Goal: Transaction & Acquisition: Purchase product/service

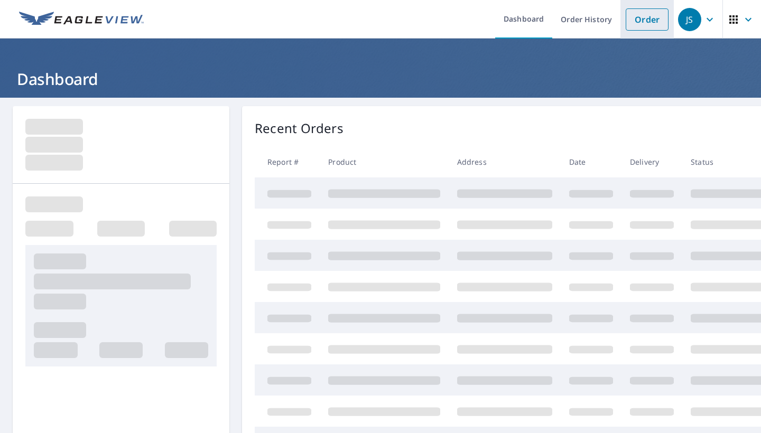
click at [649, 25] on link "Order" at bounding box center [646, 19] width 43 height 22
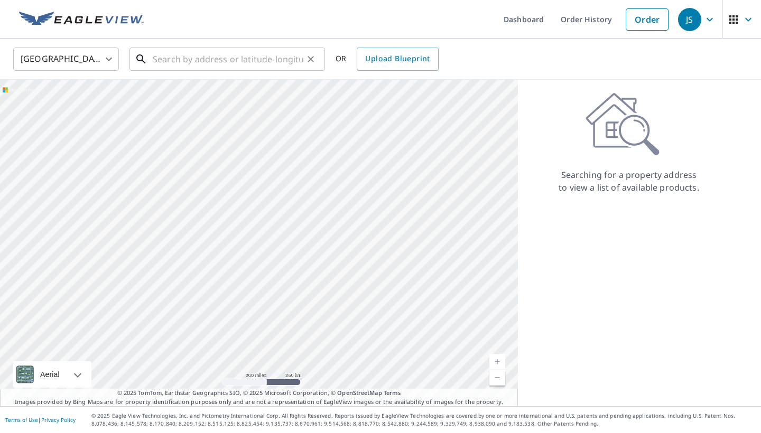
click at [246, 64] on input "text" at bounding box center [228, 59] width 151 height 30
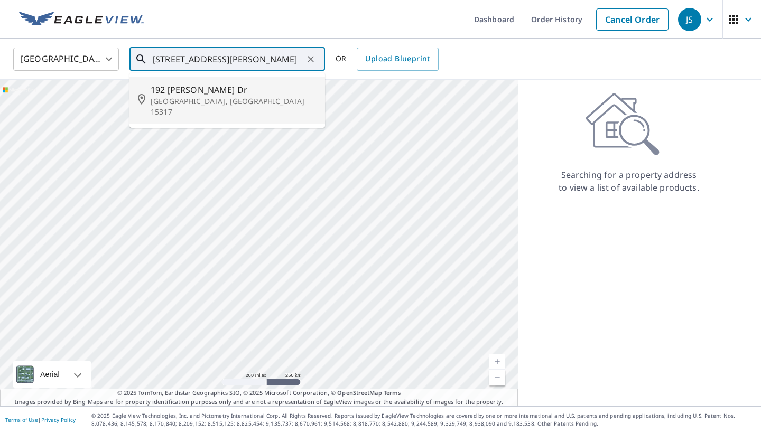
click at [156, 93] on span "192 Cynthia Dr" at bounding box center [234, 89] width 166 height 13
type input "192 Cynthia Dr Canonsburg, PA 15317"
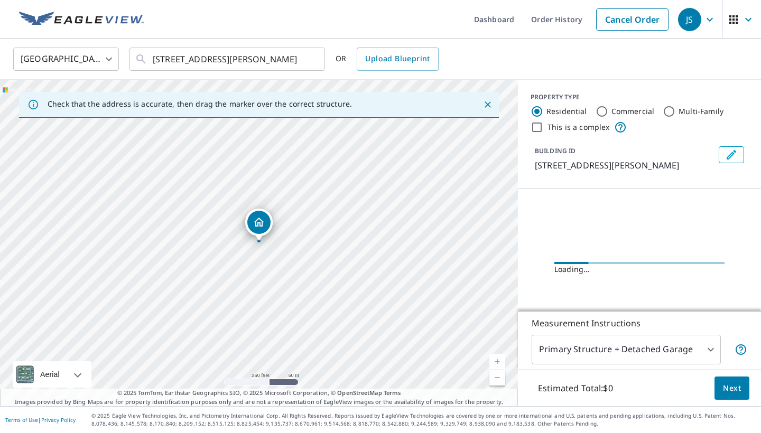
click at [490, 359] on link "Current Level 17, Zoom In" at bounding box center [497, 362] width 16 height 16
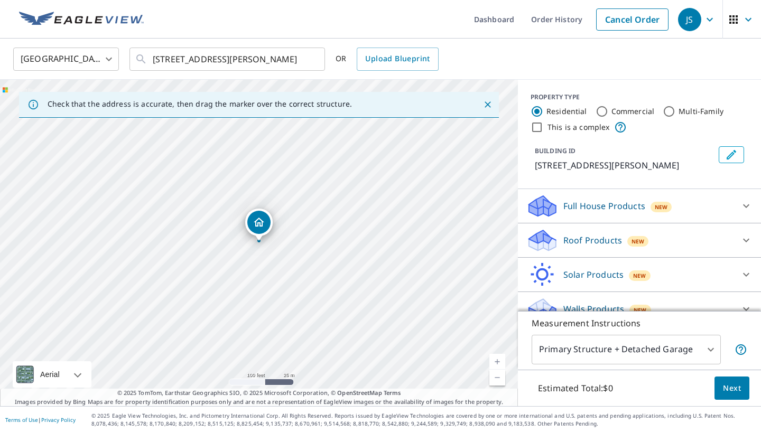
click at [490, 359] on link "Current Level 18, Zoom In" at bounding box center [497, 362] width 16 height 16
click at [490, 359] on link "Current Level 19, Zoom In Disabled" at bounding box center [497, 362] width 16 height 16
click at [589, 239] on p "Roof Products" at bounding box center [592, 240] width 59 height 13
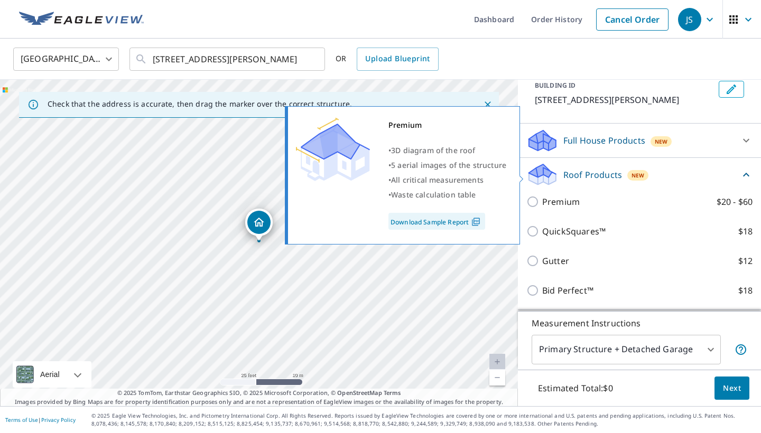
scroll to position [113, 0]
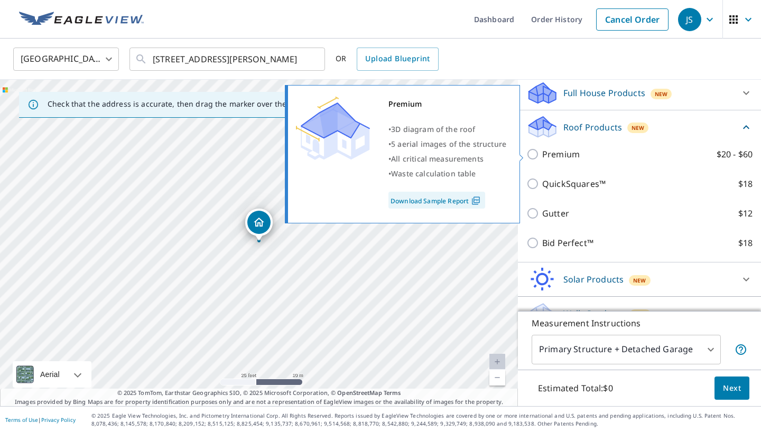
click at [558, 155] on p "Premium" at bounding box center [561, 154] width 38 height 13
click at [542, 155] on input "Premium $20 - $60" at bounding box center [534, 154] width 16 height 13
checkbox input "true"
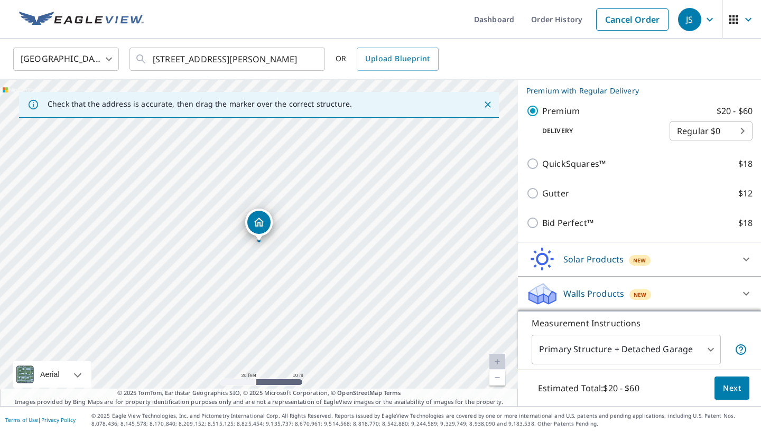
scroll to position [173, 0]
click at [729, 381] on button "Next" at bounding box center [731, 389] width 35 height 24
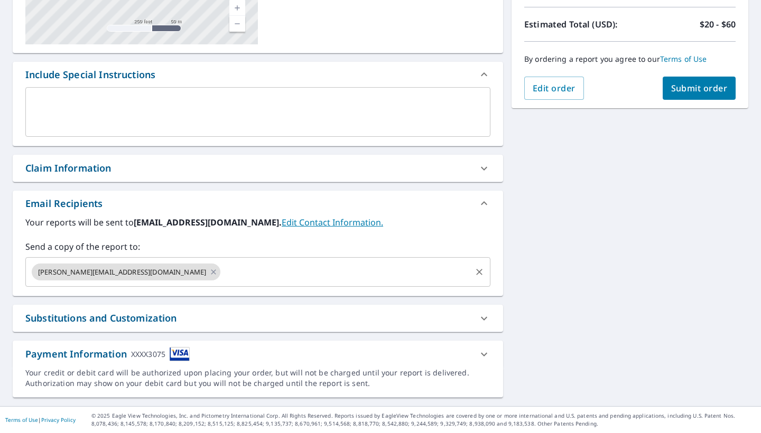
scroll to position [229, 0]
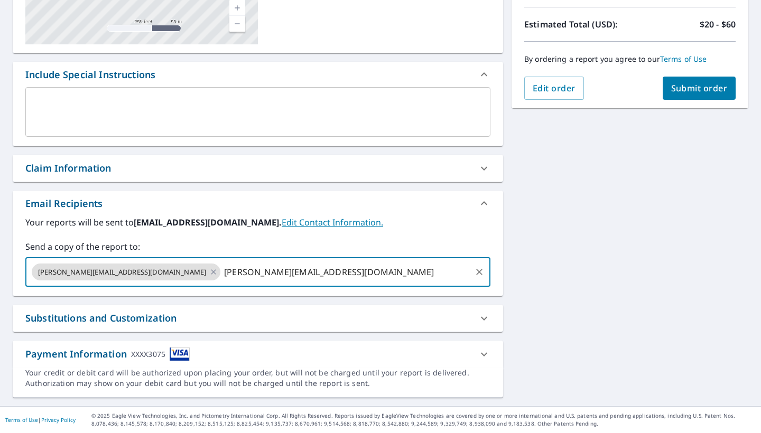
type input "jacob@titanroofingwv.com"
click at [674, 87] on span "Submit order" at bounding box center [699, 88] width 57 height 12
